Goal: Answer question/provide support

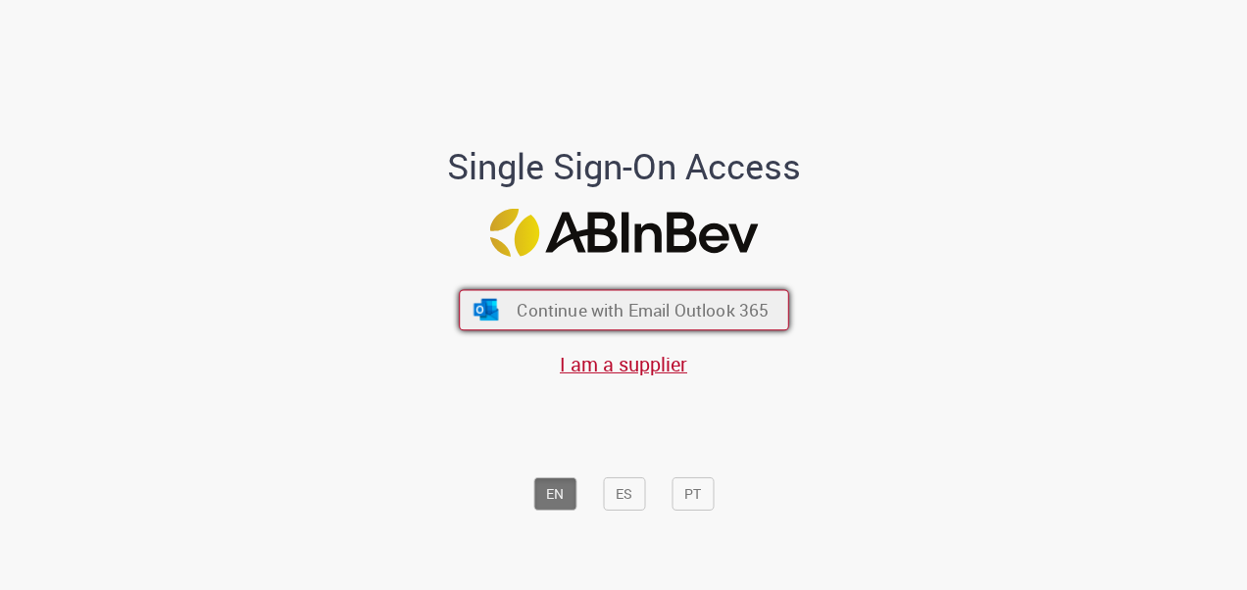
click at [585, 306] on span "Continue with Email Outlook 365" at bounding box center [643, 309] width 252 height 23
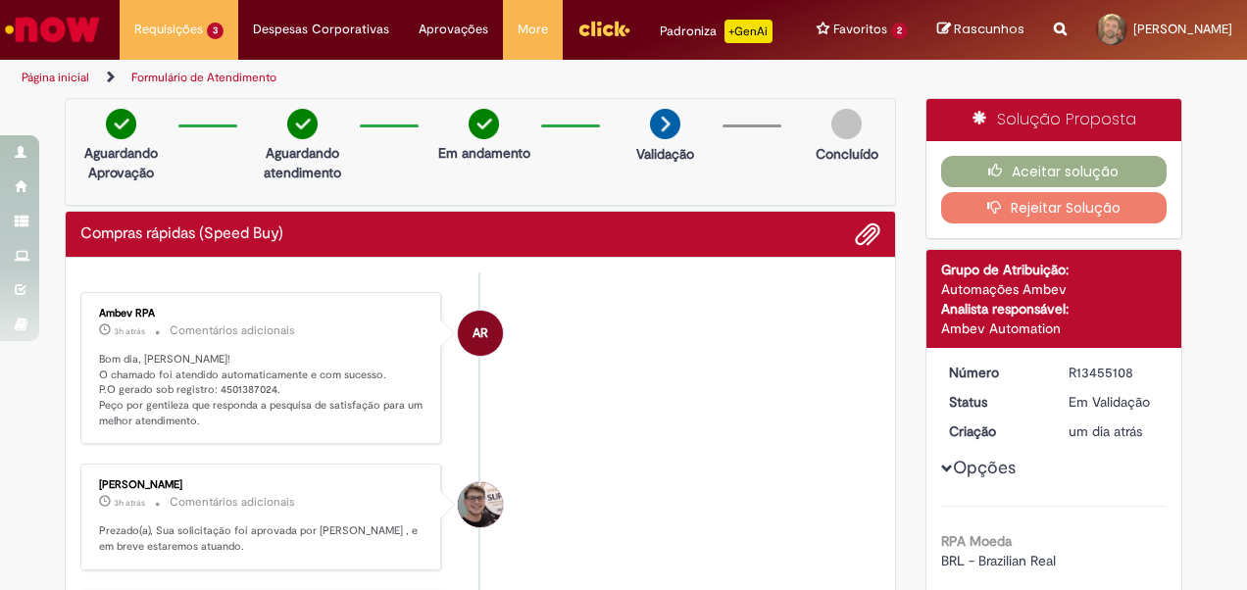
drag, startPoint x: 261, startPoint y: 273, endPoint x: 236, endPoint y: 272, distance: 24.6
drag, startPoint x: 207, startPoint y: 388, endPoint x: 263, endPoint y: 404, distance: 58.0
click at [261, 390] on p "Bom dia, [PERSON_NAME]! O chamado foi atendido automaticamente e com sucesso. P…" at bounding box center [262, 390] width 326 height 77
drag, startPoint x: 263, startPoint y: 404, endPoint x: 235, endPoint y: 379, distance: 36.8
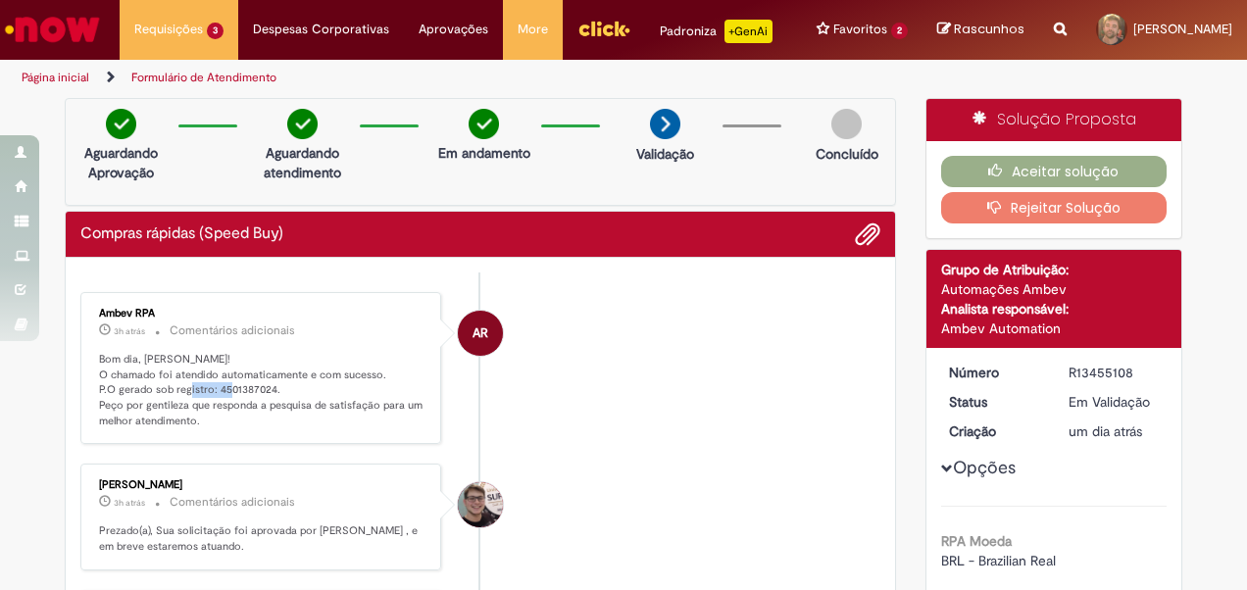
click at [235, 379] on p "Bom dia, [PERSON_NAME]! O chamado foi atendido automaticamente e com sucesso. P…" at bounding box center [262, 390] width 326 height 77
click at [210, 386] on p "Bom dia, [PERSON_NAME]! O chamado foi atendido automaticamente e com sucesso. P…" at bounding box center [262, 390] width 326 height 77
drag, startPoint x: 208, startPoint y: 386, endPoint x: 262, endPoint y: 387, distance: 53.9
click at [262, 387] on p "Bom dia, [PERSON_NAME]! O chamado foi atendido automaticamente e com sucesso. P…" at bounding box center [262, 390] width 326 height 77
copy p "4501387024"
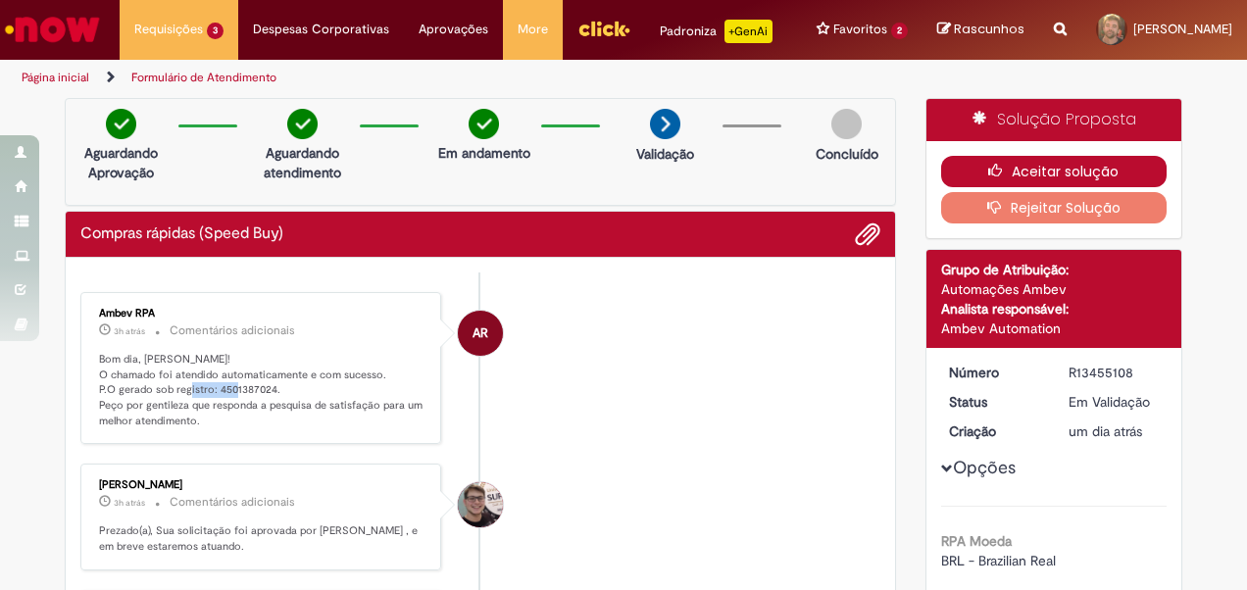
click at [1029, 171] on button "Aceitar solução" at bounding box center [1054, 171] width 226 height 31
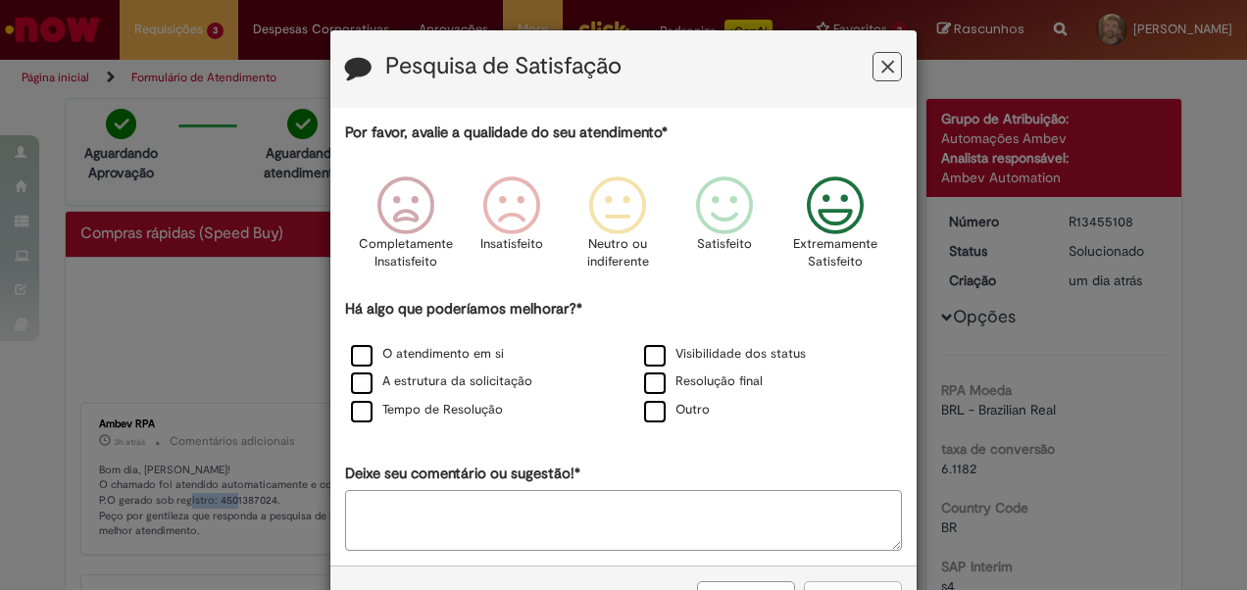
click at [835, 223] on icon "Feedback" at bounding box center [836, 205] width 74 height 59
click at [830, 206] on icon "Feedback" at bounding box center [836, 205] width 74 height 59
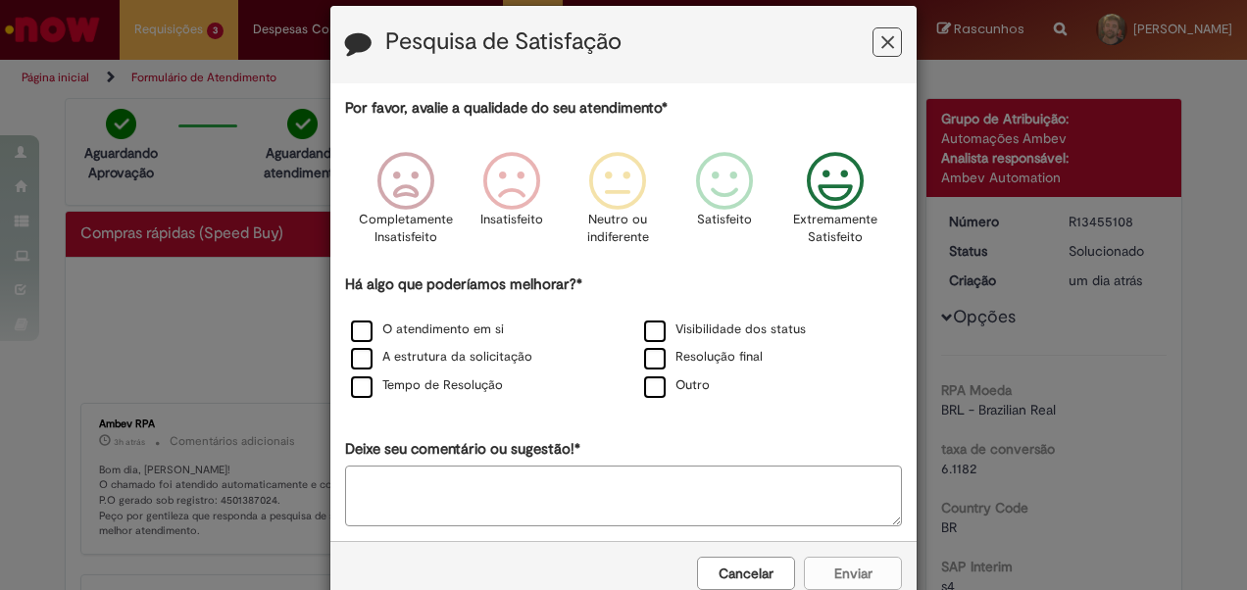
scroll to position [69, 0]
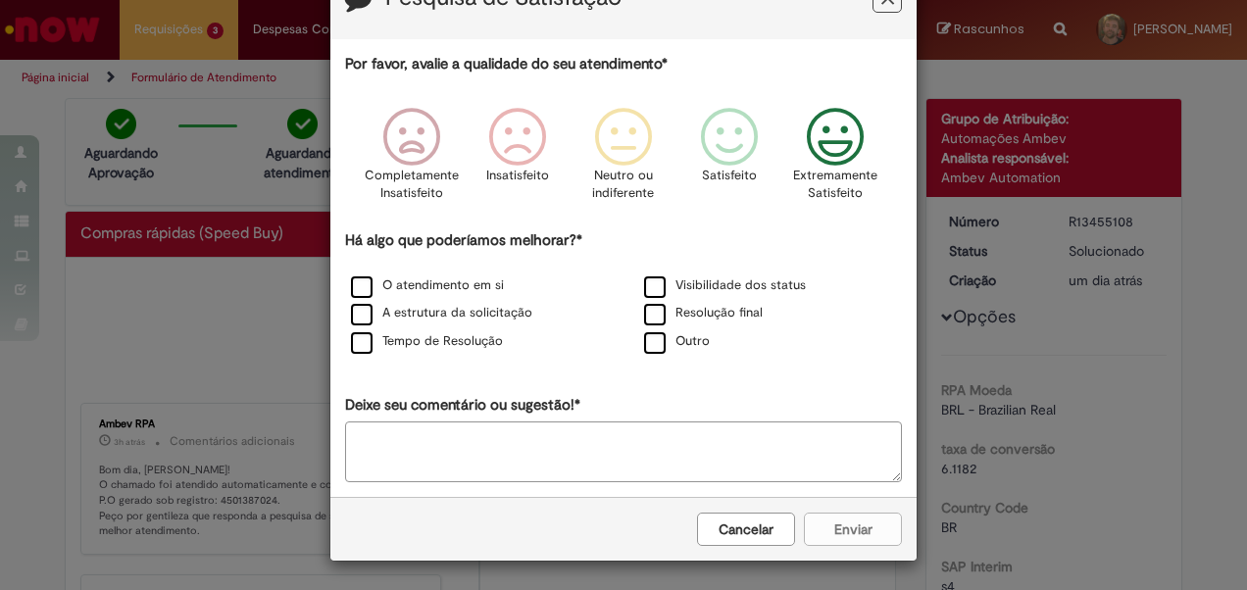
click at [823, 531] on div "Cancelar Enviar" at bounding box center [623, 529] width 586 height 64
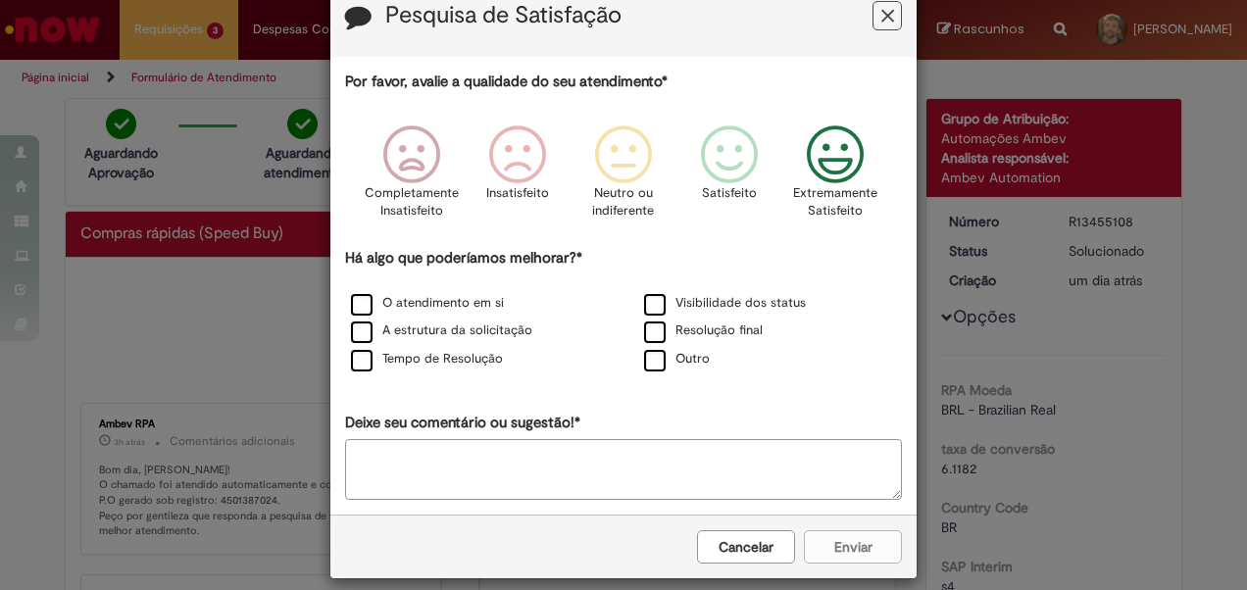
scroll to position [0, 0]
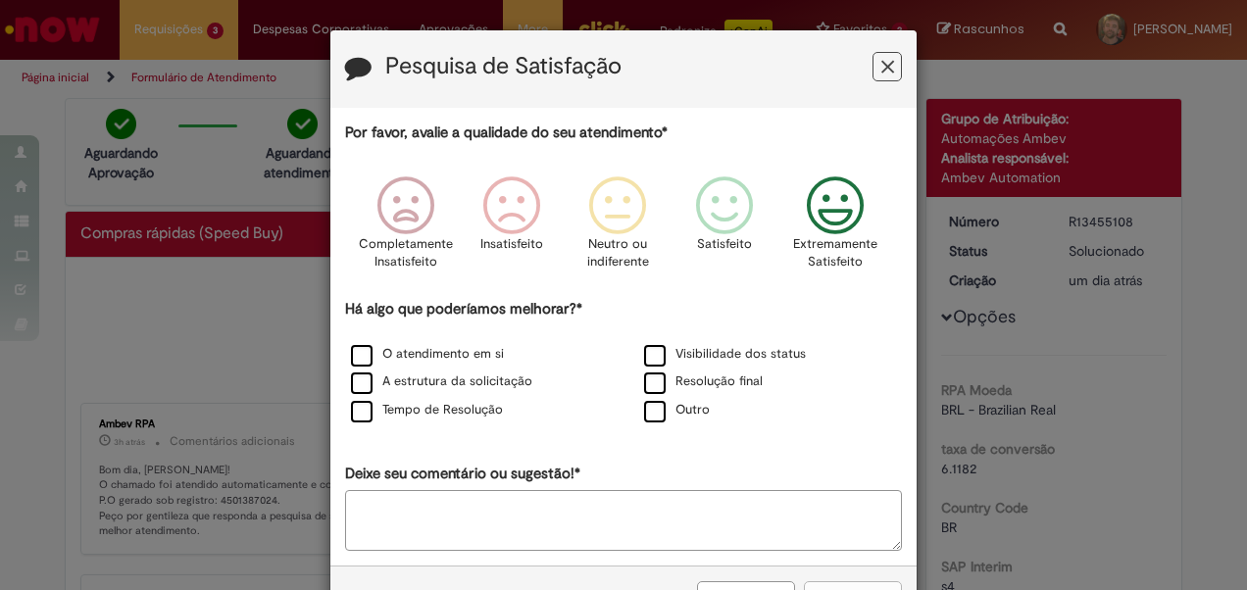
click at [827, 238] on p "Extremamente Satisfeito" at bounding box center [835, 253] width 84 height 36
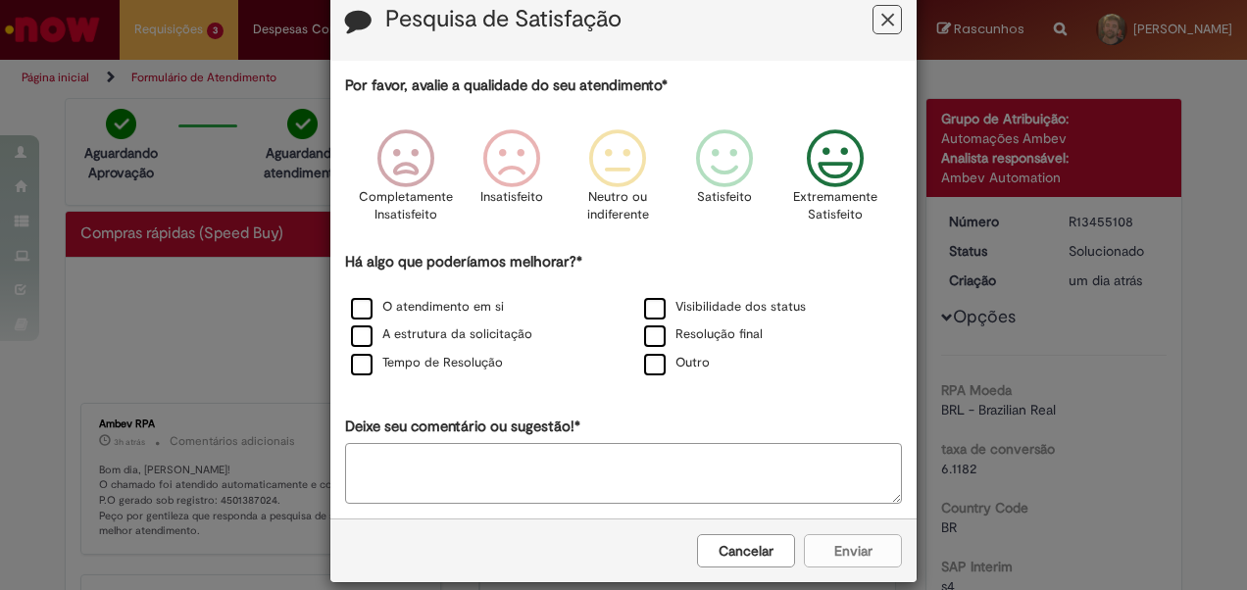
scroll to position [69, 0]
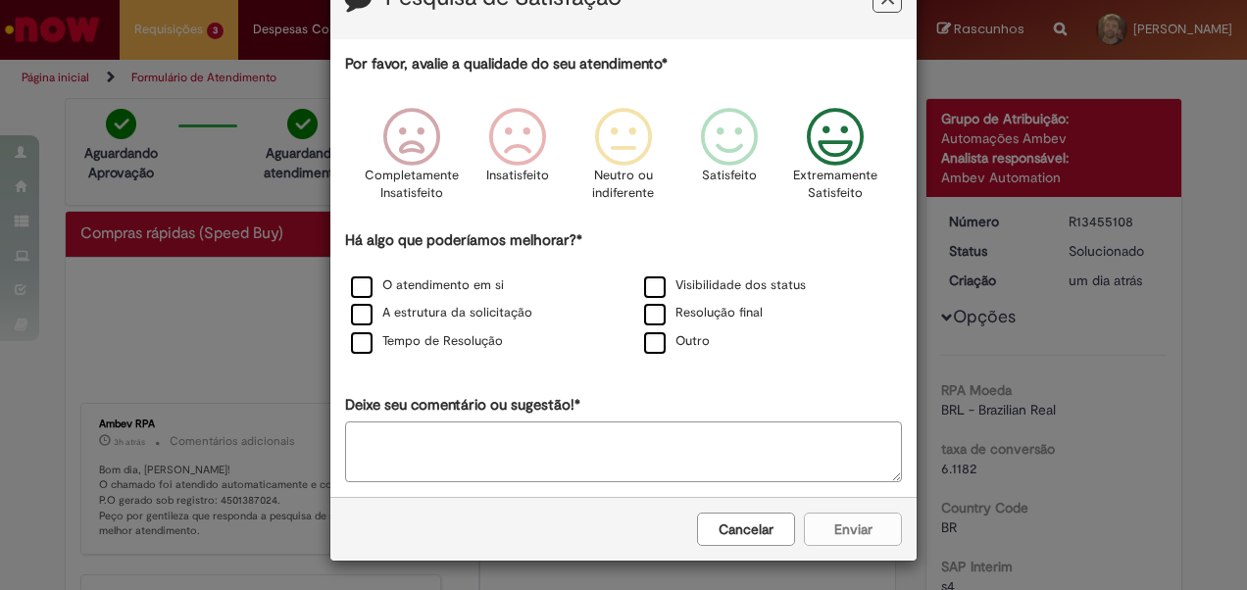
click at [854, 538] on div "Cancelar Enviar" at bounding box center [623, 529] width 586 height 64
drag, startPoint x: 822, startPoint y: 143, endPoint x: 801, endPoint y: 167, distance: 31.9
click at [821, 143] on icon "Feedback" at bounding box center [836, 137] width 74 height 59
click at [462, 339] on label "Tempo de Resolução" at bounding box center [427, 342] width 152 height 19
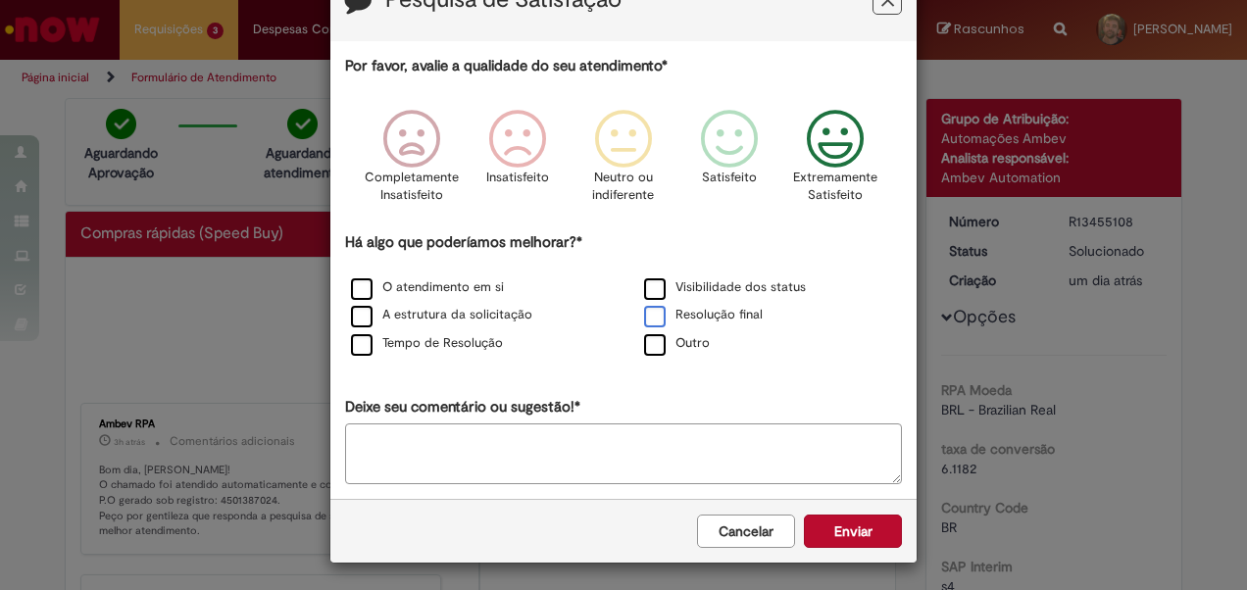
click at [670, 316] on label "Resolução final" at bounding box center [703, 315] width 119 height 19
click at [845, 539] on button "Enviar" at bounding box center [853, 531] width 98 height 33
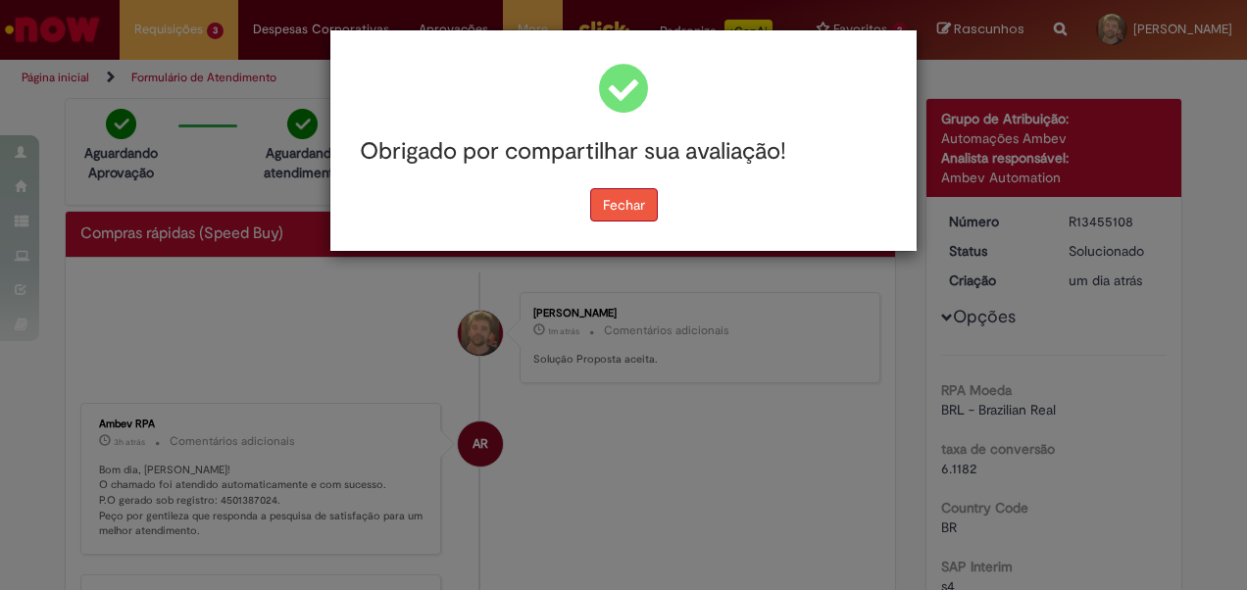
scroll to position [0, 0]
click at [628, 204] on button "Fechar" at bounding box center [624, 204] width 68 height 33
